Goal: Communication & Community: Participate in discussion

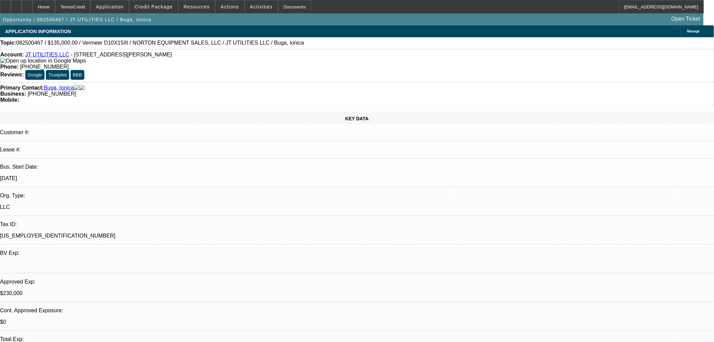
select select "0"
select select "2"
select select "0"
select select "6"
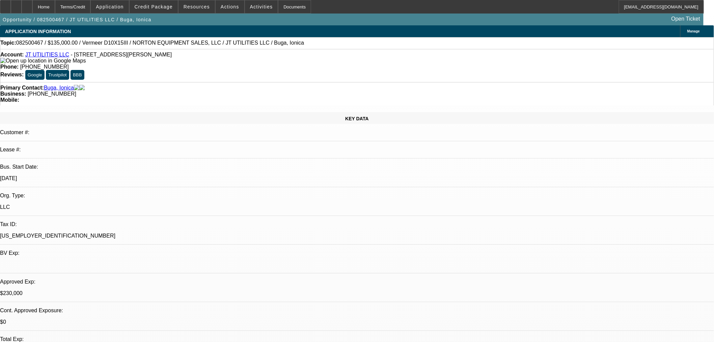
select select "0"
select select "2"
select select "0"
select select "6"
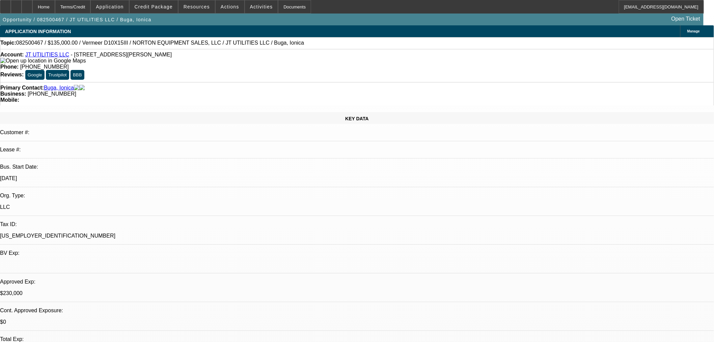
select select "0"
select select "2"
select select "0"
select select "6"
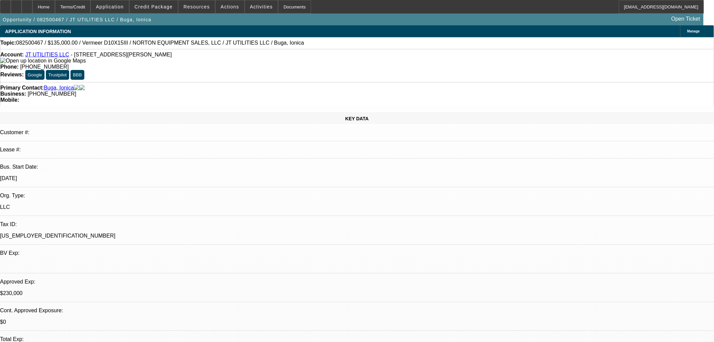
select select "0"
select select "2"
select select "0"
select select "6"
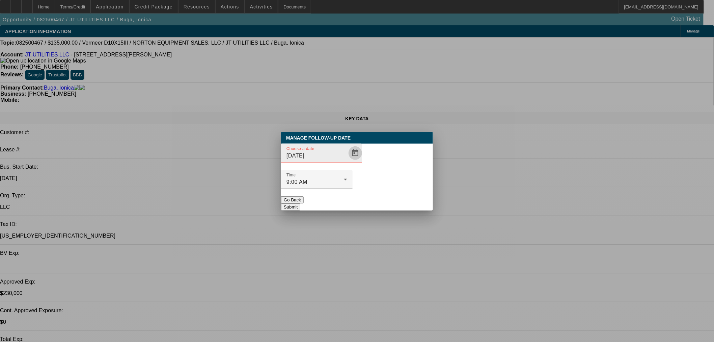
click at [347, 161] on span "Open calendar" at bounding box center [355, 153] width 16 height 16
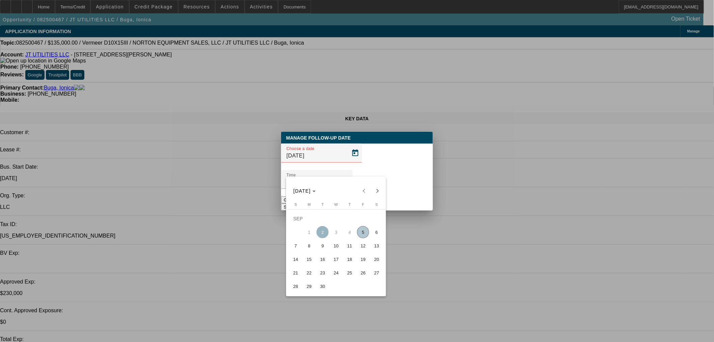
click at [346, 247] on span "11" at bounding box center [350, 245] width 12 height 12
type input "9/11/2025"
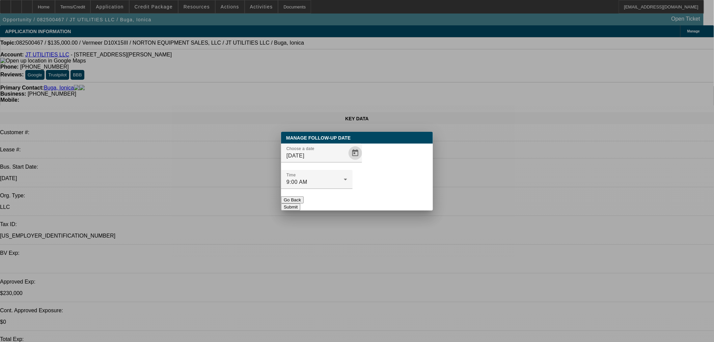
click at [300, 203] on button "Submit" at bounding box center [290, 206] width 19 height 7
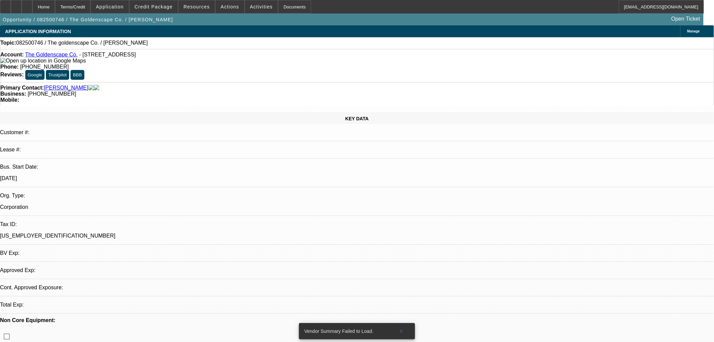
select select "0"
select select "2"
select select "0.1"
select select "4"
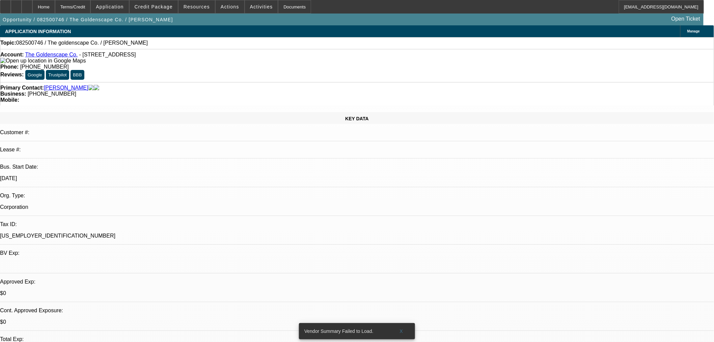
radio input "true"
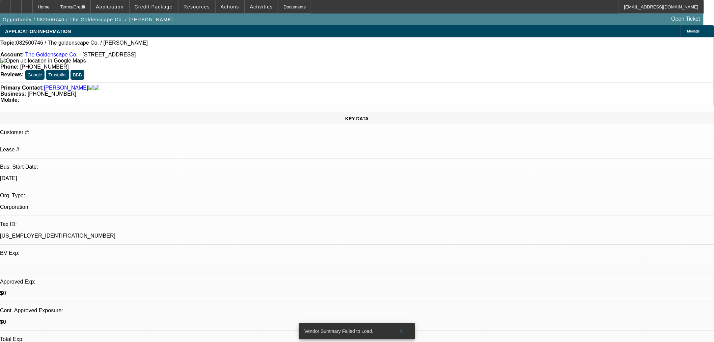
type textarea "This is a hardscape mentor opp. [PERSON_NAME] is looking for Cash. CA business …"
radio input "true"
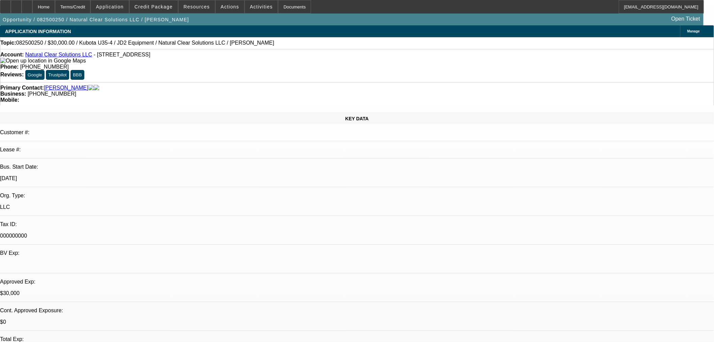
select select "0"
select select "2"
select select "0"
select select "6"
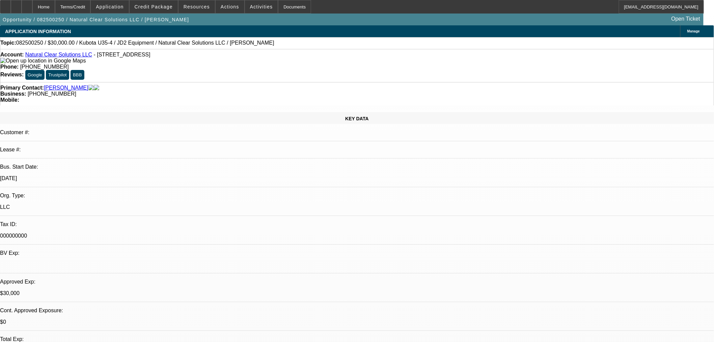
select select "0.15"
select select "2"
select select "0"
select select "6"
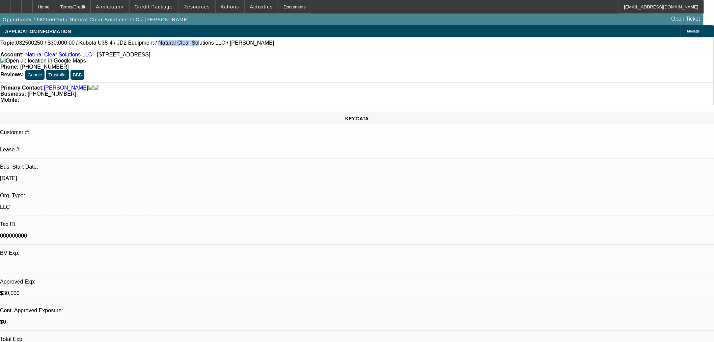
drag, startPoint x: 172, startPoint y: 43, endPoint x: 140, endPoint y: 43, distance: 32.1
click at [140, 43] on span "082500250 / $30,000.00 / Kubota U35-4 / JD2 Equipment / Natural Clear Solutions…" at bounding box center [145, 43] width 258 height 6
copy span "Natural Clear Sol"
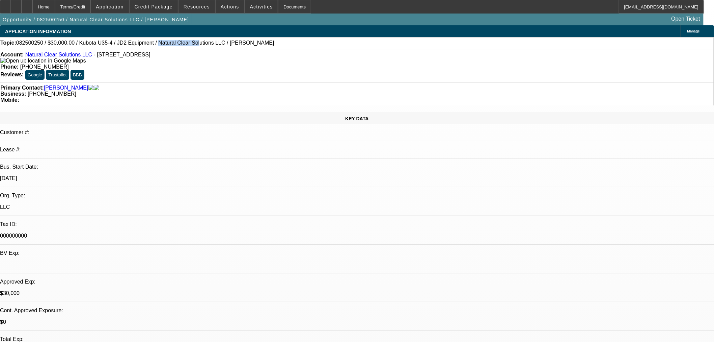
radio input "true"
type textarea "This deal is approved, but I've heard no update from the Currency Rep."
radio input "true"
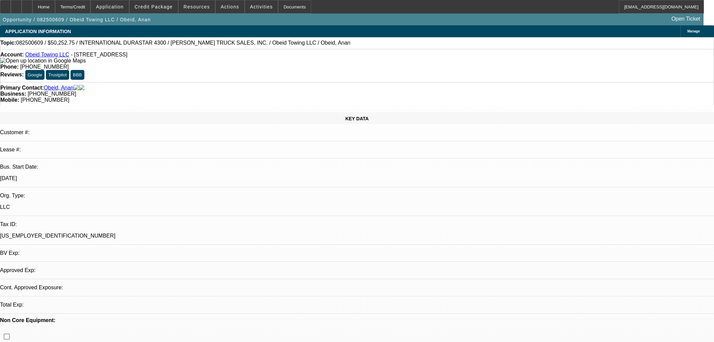
select select "0"
select select "2"
select select "0"
select select "6"
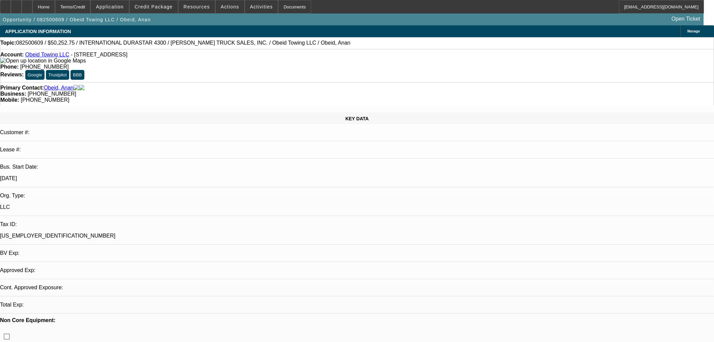
select select "0"
select select "2"
select select "0"
select select "6"
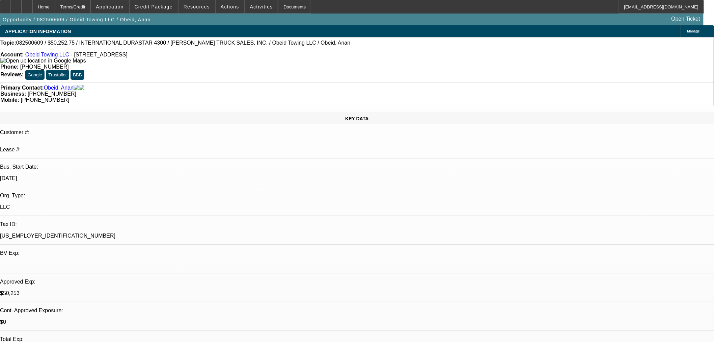
radio input "true"
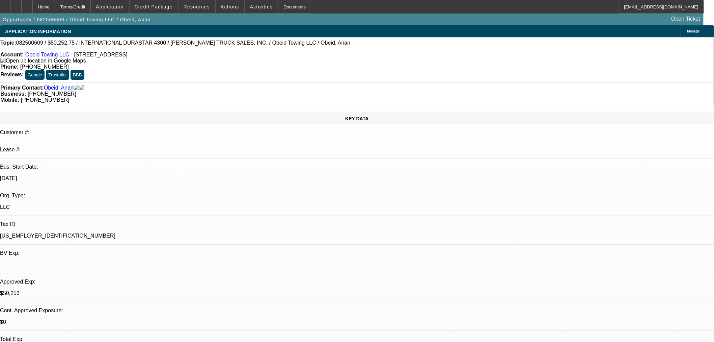
type textarea "This deal is approved. Sounds like the customer wants to move forward, but the …"
radio input "true"
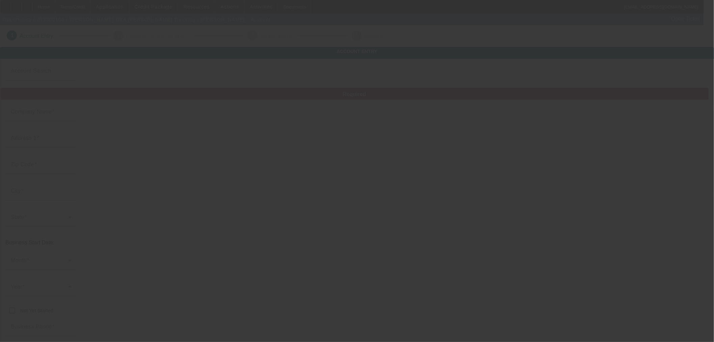
type input "[PERSON_NAME]"
type input "[STREET_ADDRESS][PERSON_NAME]"
type input "75160"
type input "[PERSON_NAME]"
type input "[PHONE_NUMBER]"
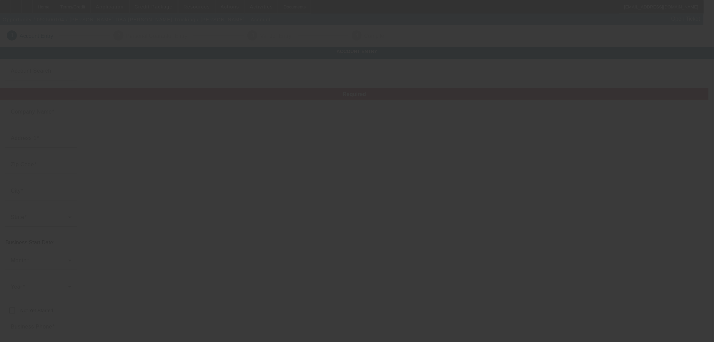
type input "[PERSON_NAME] Trucking"
type input "[EMAIL_ADDRESS][DOMAIN_NAME]"
type input "834640891"
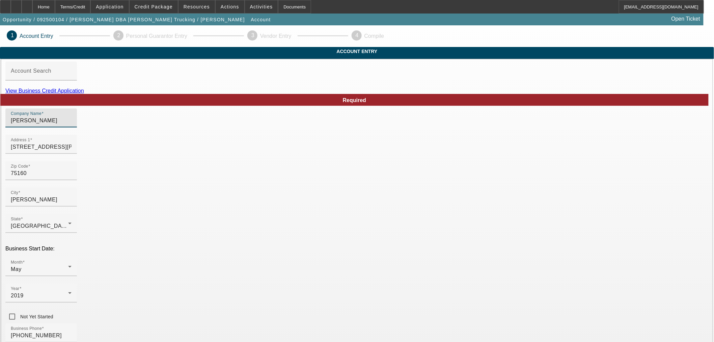
drag, startPoint x: 206, startPoint y: 132, endPoint x: 152, endPoint y: 128, distance: 54.2
